Goal: Transaction & Acquisition: Book appointment/travel/reservation

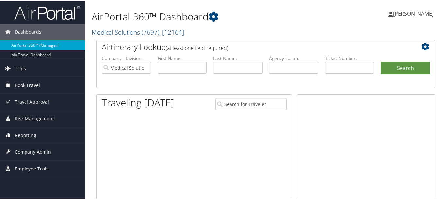
click at [37, 84] on span "Book Travel" at bounding box center [27, 84] width 25 height 16
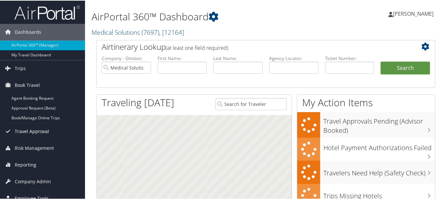
click at [27, 123] on span "Travel Approval" at bounding box center [32, 130] width 34 height 16
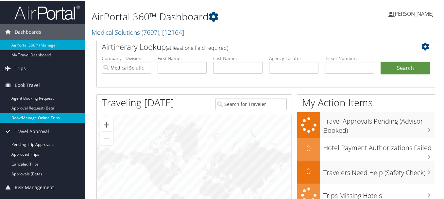
click at [32, 118] on link "Book/Manage Online Trips" at bounding box center [42, 117] width 85 height 10
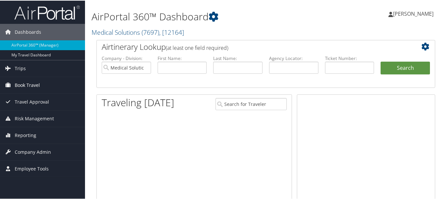
click at [38, 85] on span "Book Travel" at bounding box center [27, 84] width 25 height 16
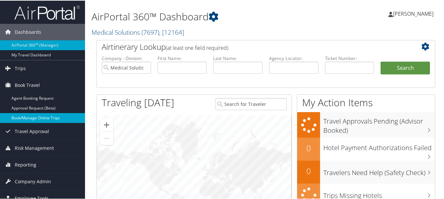
click at [48, 114] on link "Book/Manage Online Trips" at bounding box center [42, 117] width 85 height 10
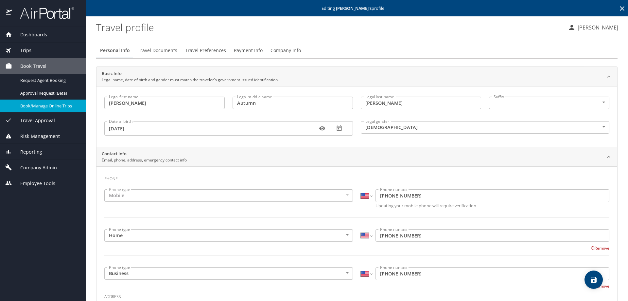
select select "US"
